Goal: Task Accomplishment & Management: Use online tool/utility

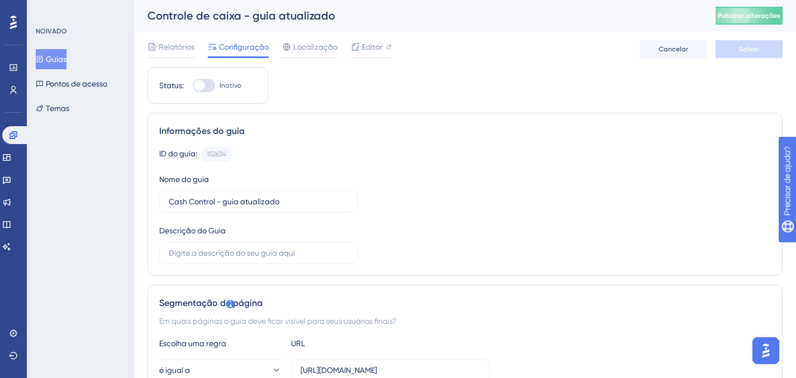
click at [420, 144] on div "Informações do guia ID do guia: 152634 Cópia Nome do guia Cash Control - guia a…" at bounding box center [464, 194] width 635 height 163
click at [368, 49] on font "Editor" at bounding box center [372, 46] width 21 height 9
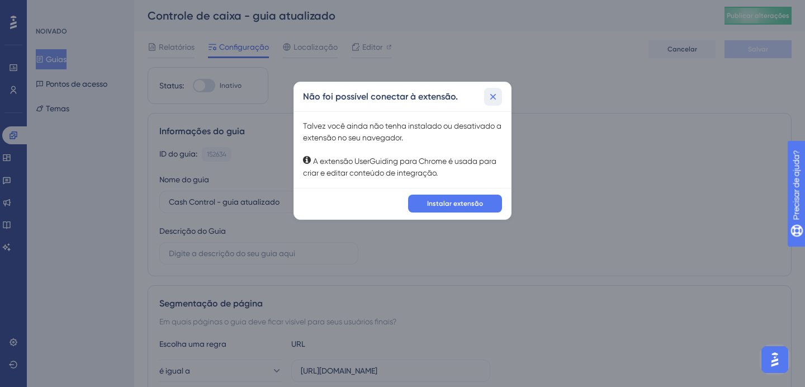
click at [492, 92] on icon at bounding box center [492, 96] width 11 height 11
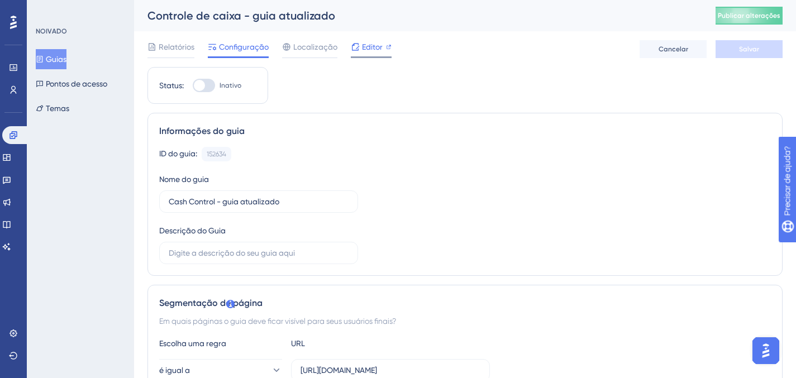
click at [377, 50] on font "Editor" at bounding box center [372, 46] width 21 height 9
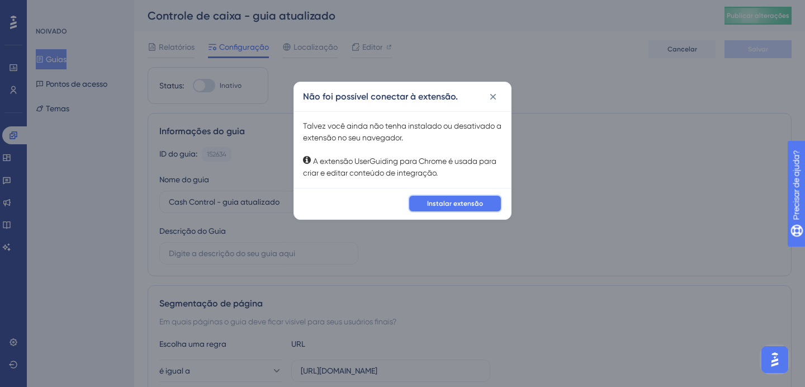
click at [478, 207] on span "Instalar extensão" at bounding box center [455, 203] width 56 height 9
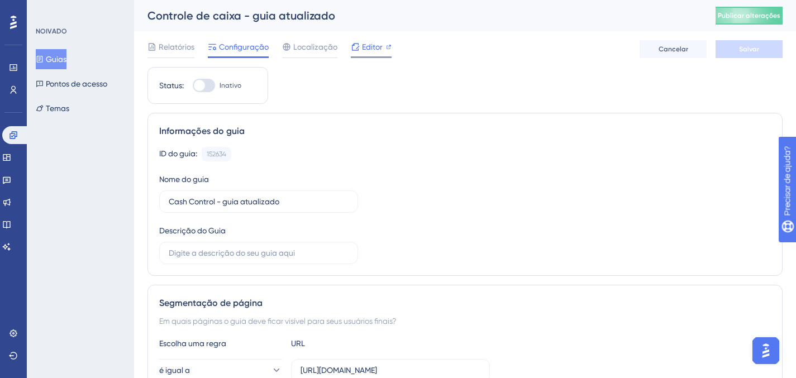
click at [365, 46] on font "Editor" at bounding box center [372, 46] width 21 height 9
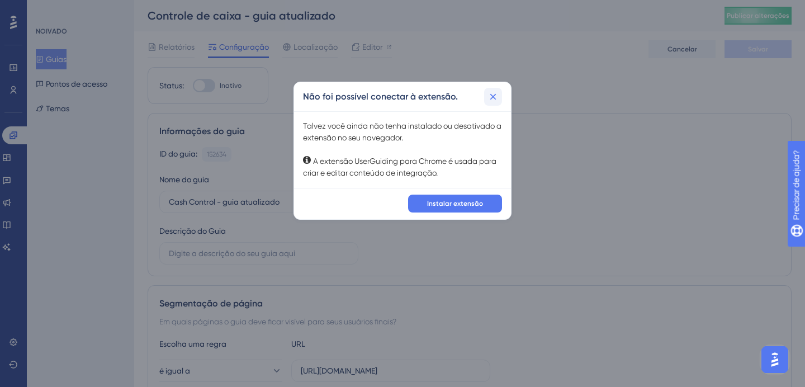
click at [499, 102] on div "Não foi possível conectar à extensão." at bounding box center [402, 96] width 217 height 29
click at [496, 99] on icon at bounding box center [492, 96] width 11 height 11
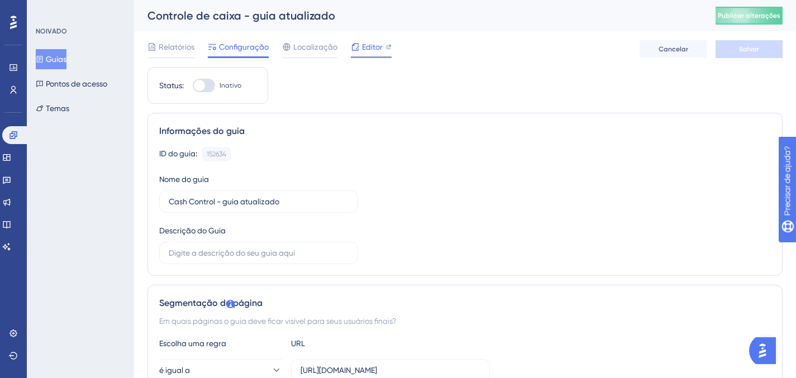
click at [362, 56] on div at bounding box center [371, 57] width 41 height 2
